Goal: Navigation & Orientation: Find specific page/section

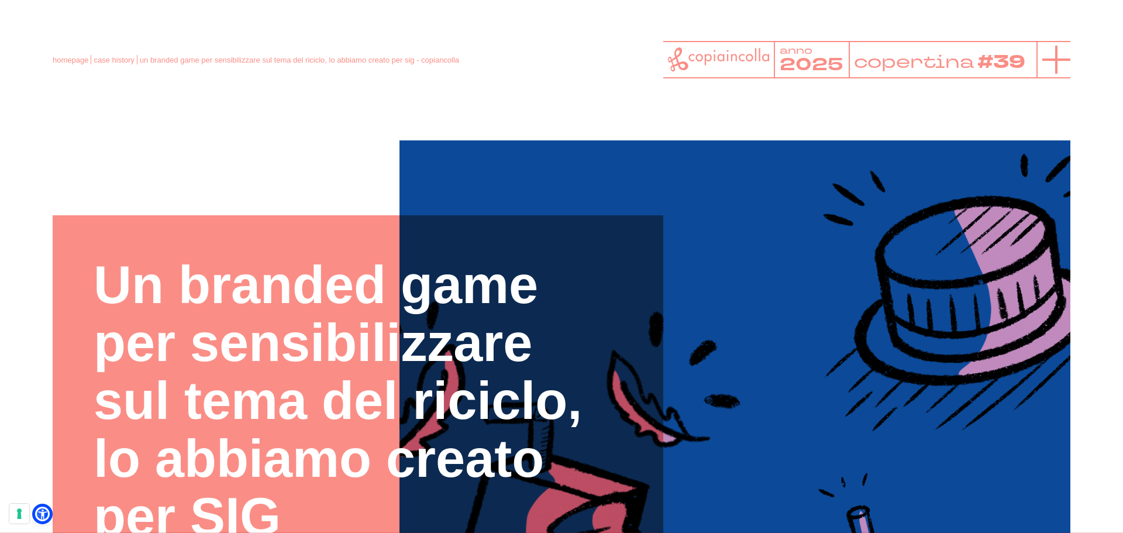
click at [1051, 56] on icon at bounding box center [1056, 60] width 28 height 28
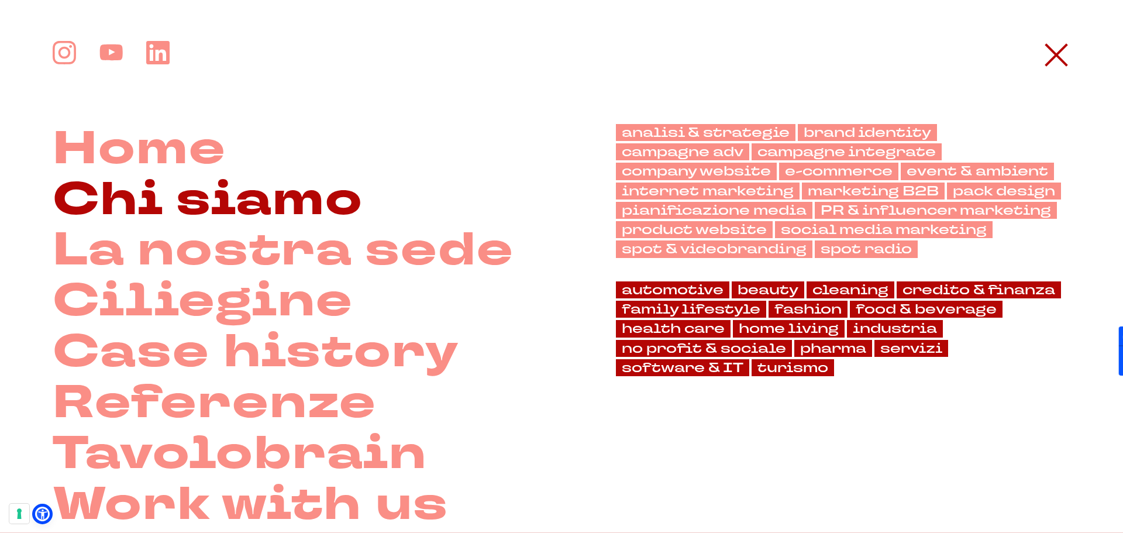
click at [190, 196] on link "Chi siamo" at bounding box center [208, 200] width 311 height 51
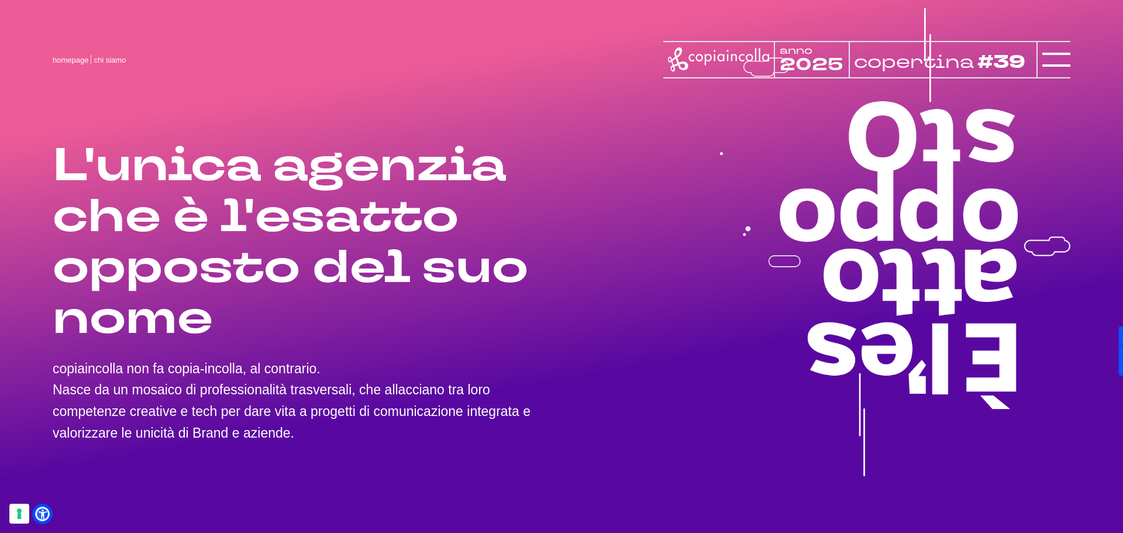
click at [377, 391] on p "copiaincolla non fa copia-incolla, al contrario. Nasce da un mosaico di profess…" at bounding box center [307, 401] width 509 height 86
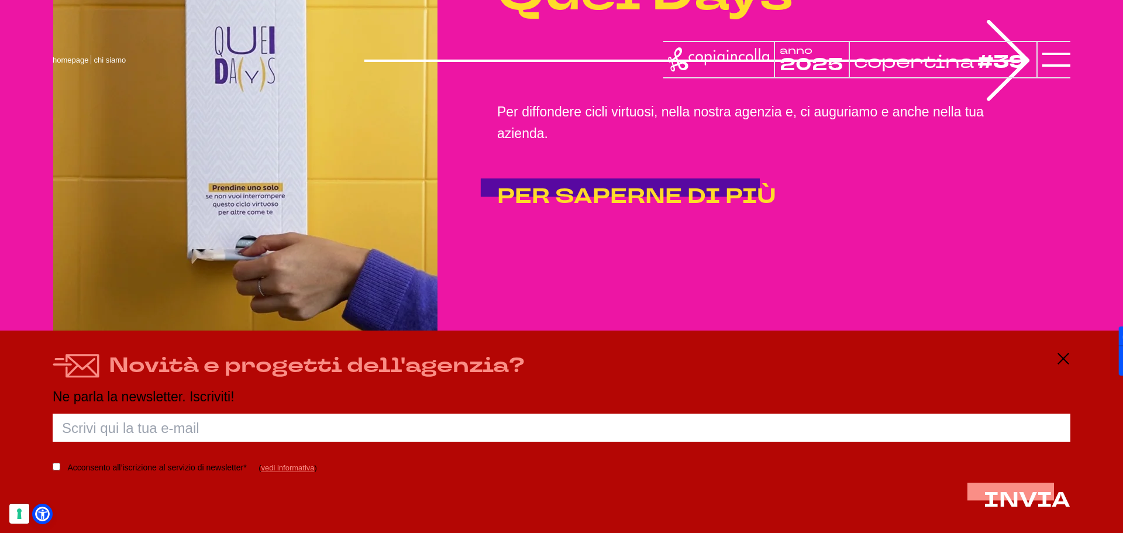
scroll to position [3574, 0]
